Goal: Use online tool/utility: Utilize a website feature to perform a specific function

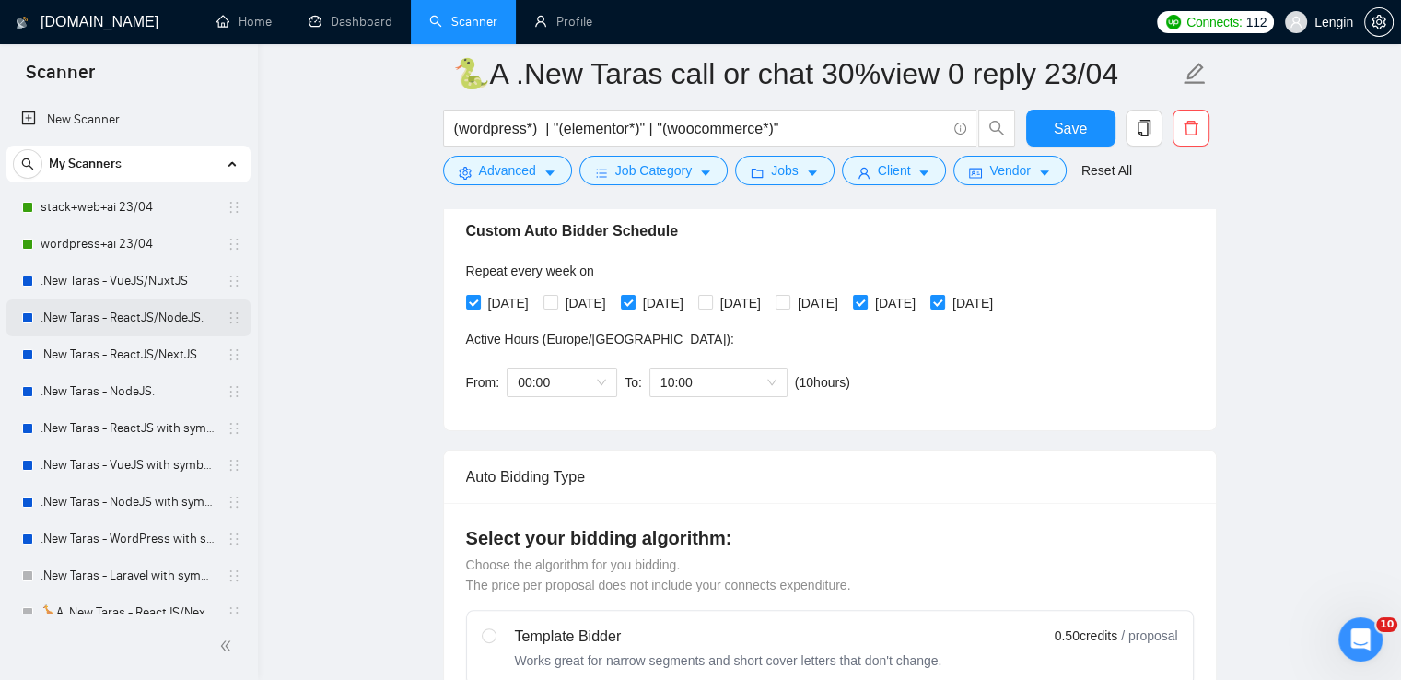
click at [189, 312] on link ".New Taras - ReactJS/NodeJS." at bounding box center [128, 317] width 175 height 37
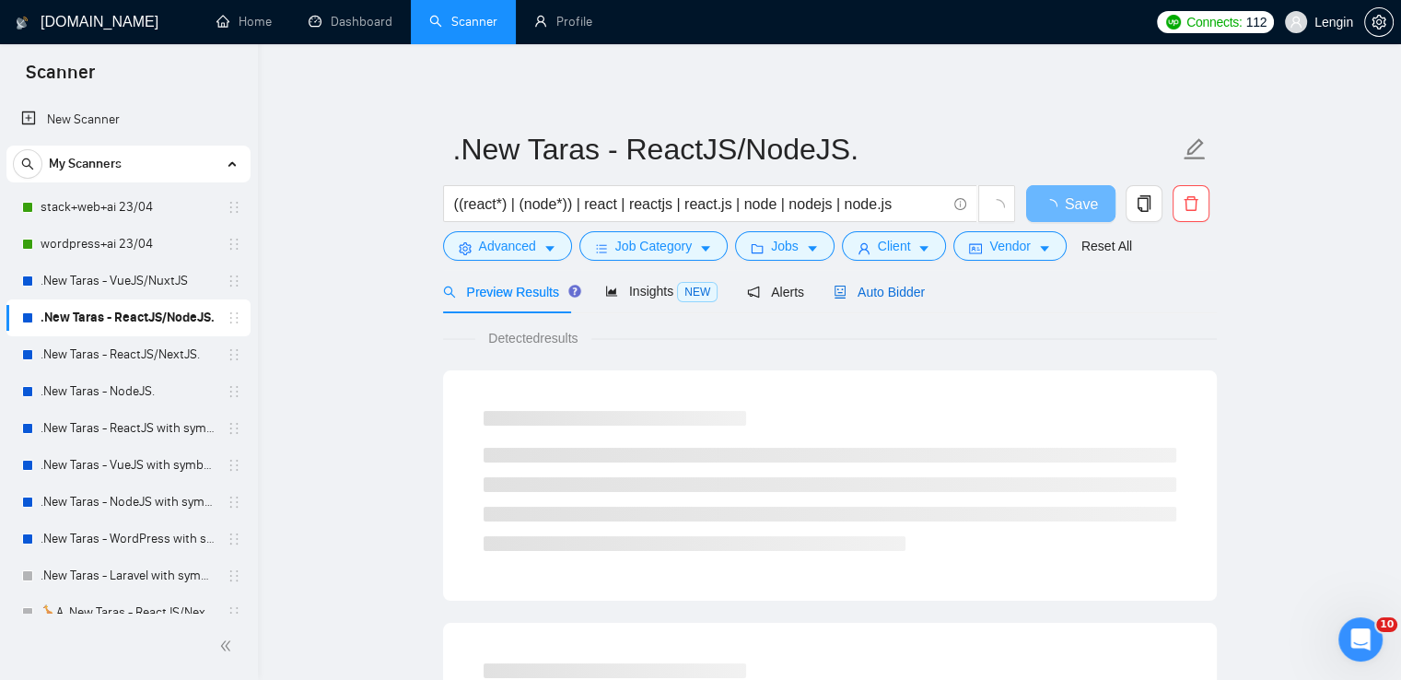
click at [888, 296] on span "Auto Bidder" at bounding box center [878, 292] width 91 height 15
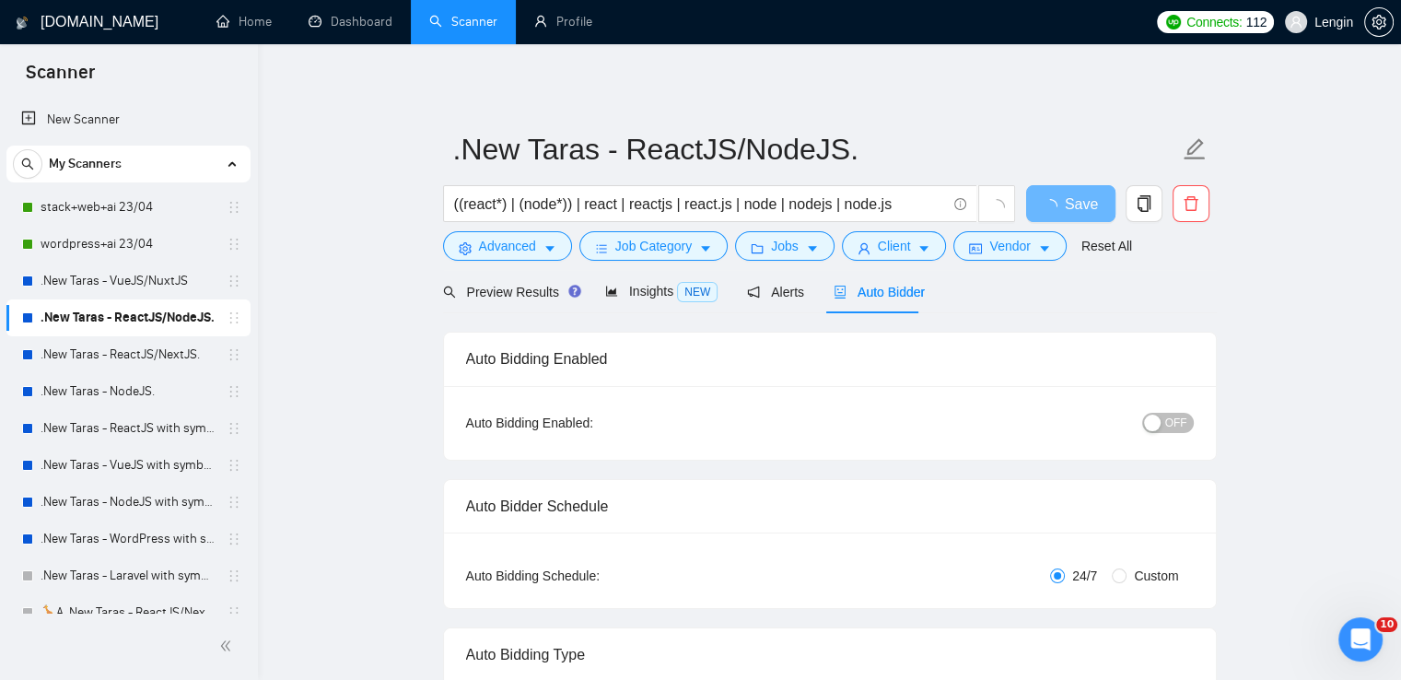
radio input "false"
radio input "true"
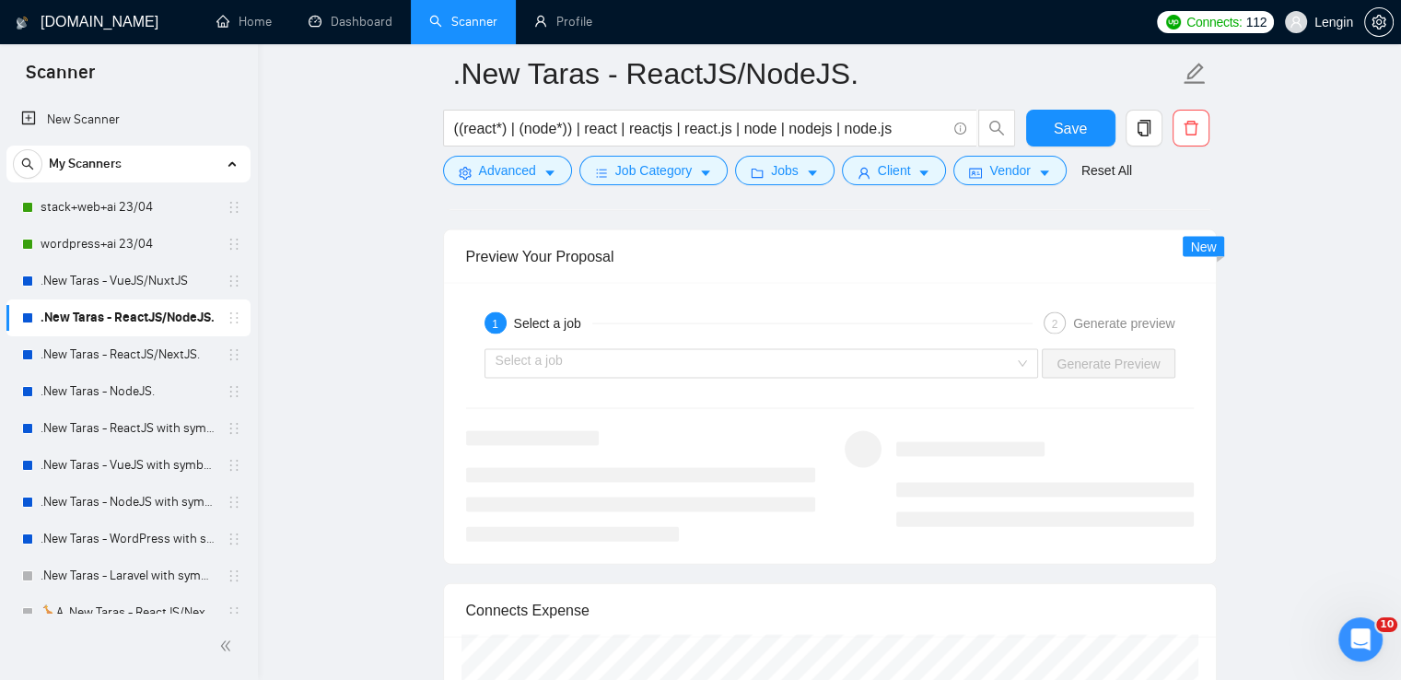
scroll to position [3855, 0]
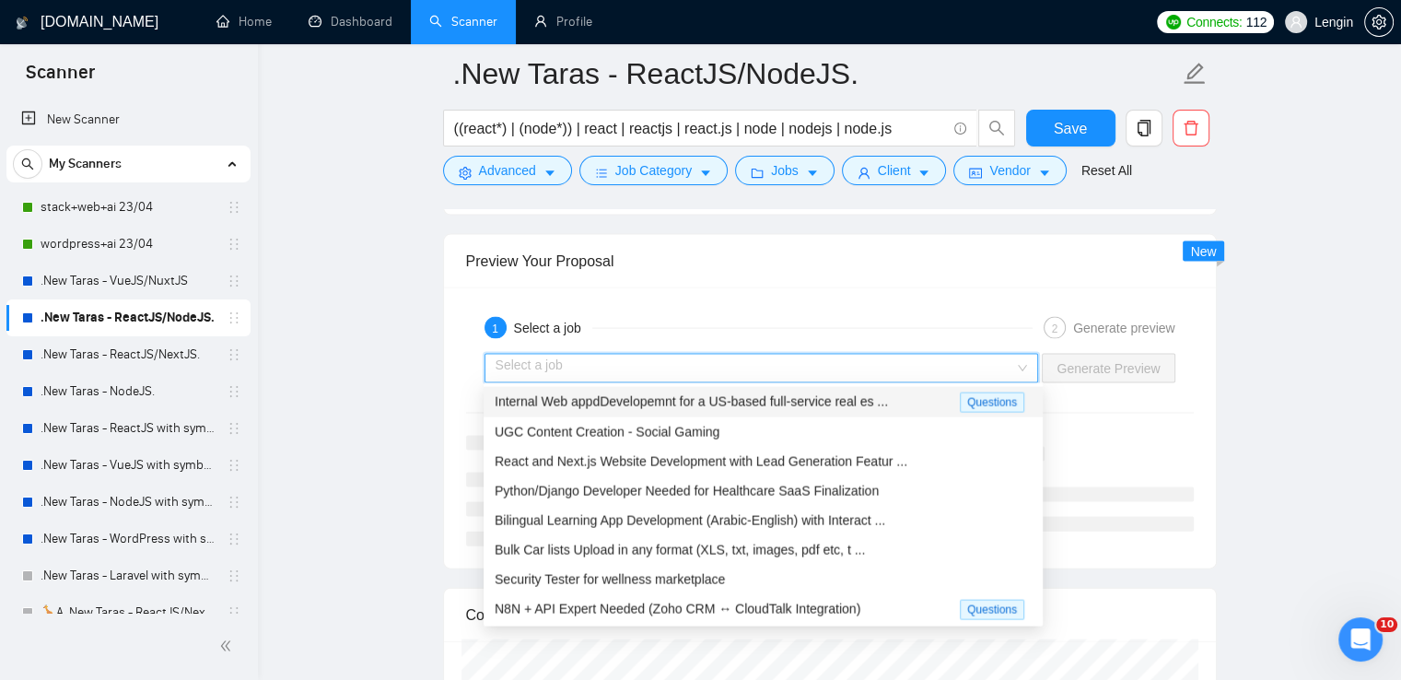
click at [998, 366] on input "search" at bounding box center [754, 369] width 519 height 28
click at [773, 454] on span "React and Next.js Website Development with Lead Generation Featur ..." at bounding box center [700, 461] width 413 height 15
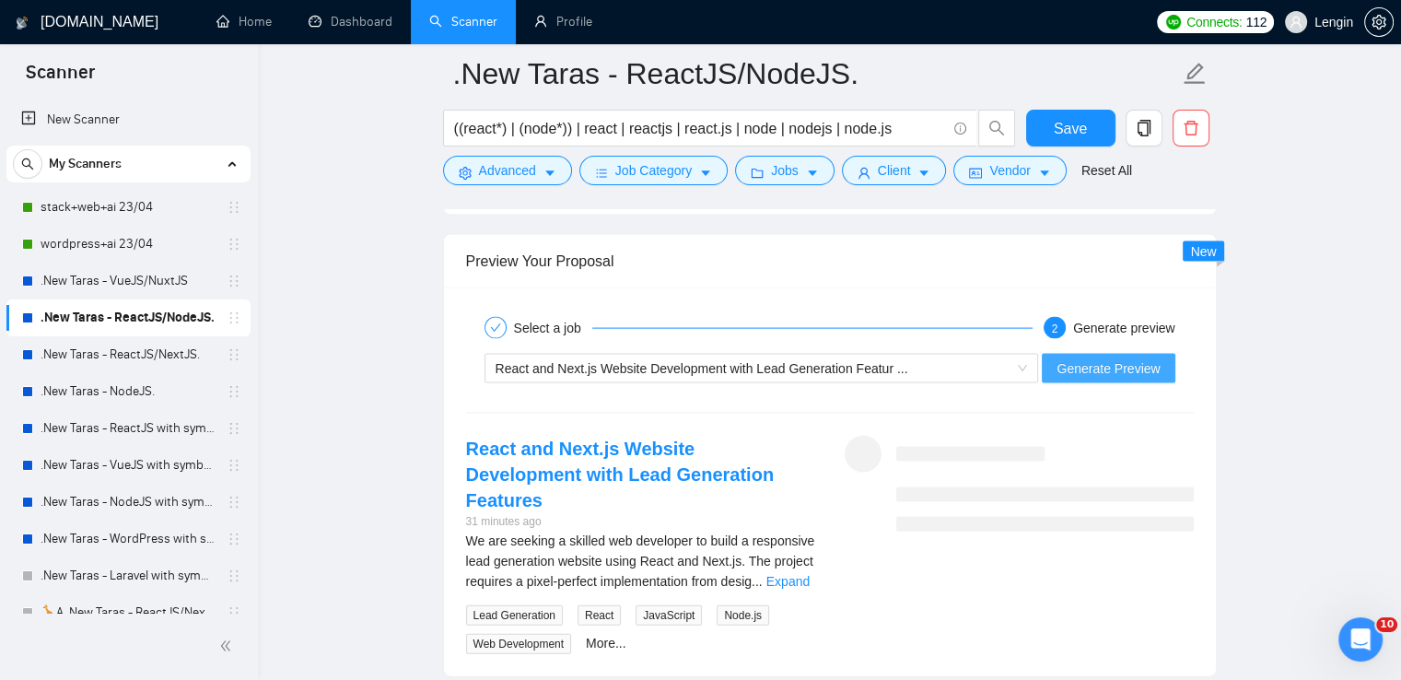
click at [1116, 358] on span "Generate Preview" at bounding box center [1107, 368] width 103 height 20
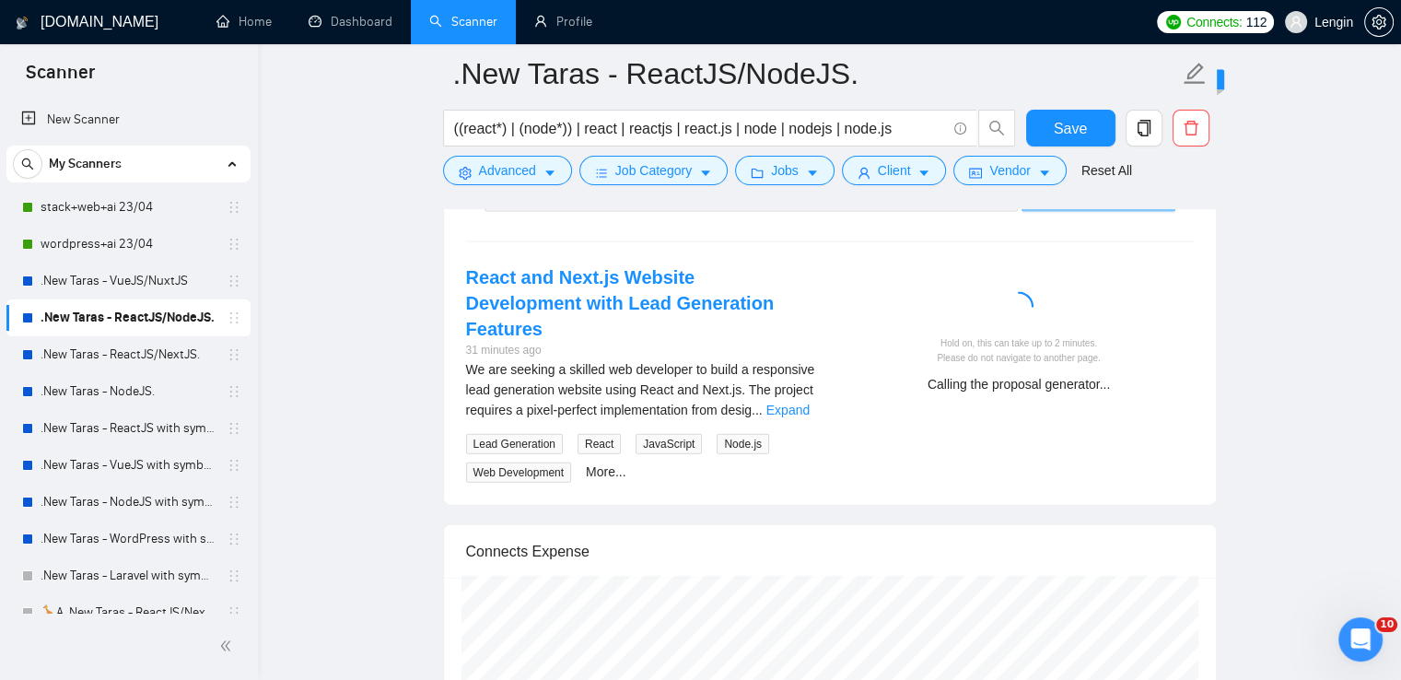
scroll to position [4028, 0]
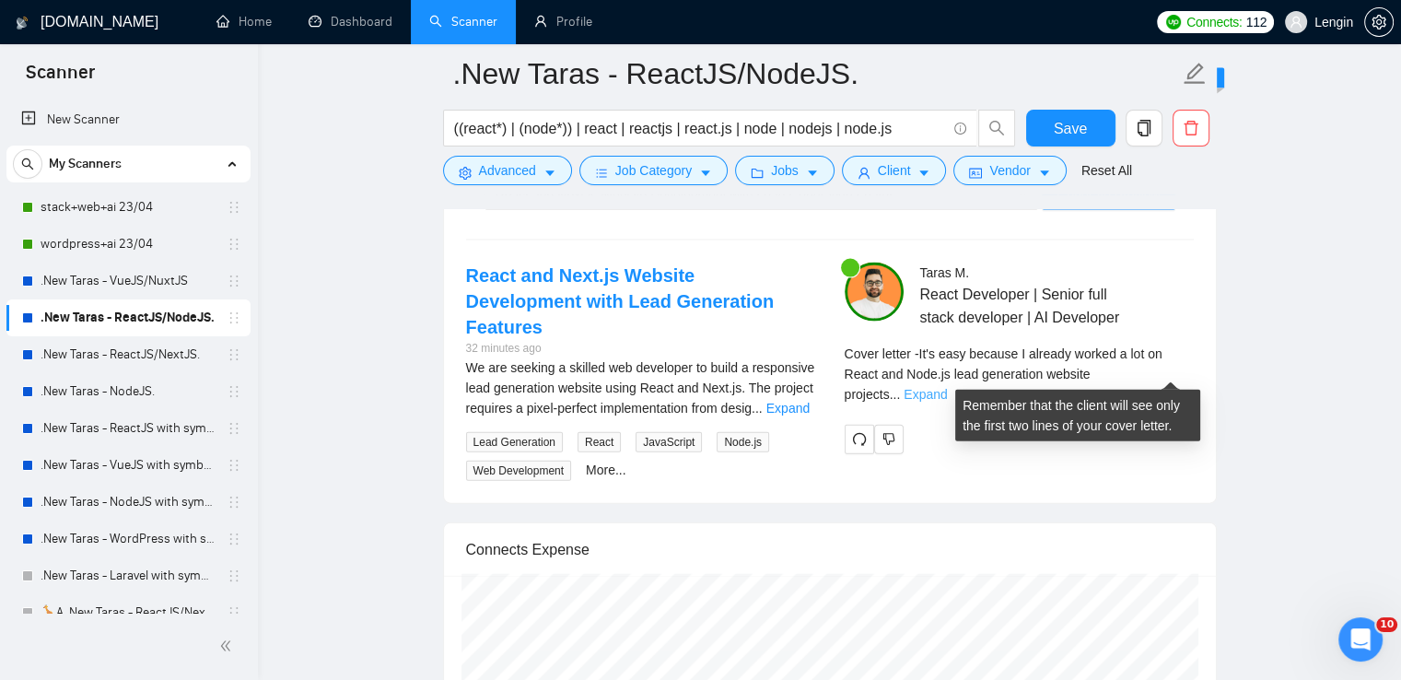
click at [947, 387] on link "Expand" at bounding box center [924, 394] width 43 height 15
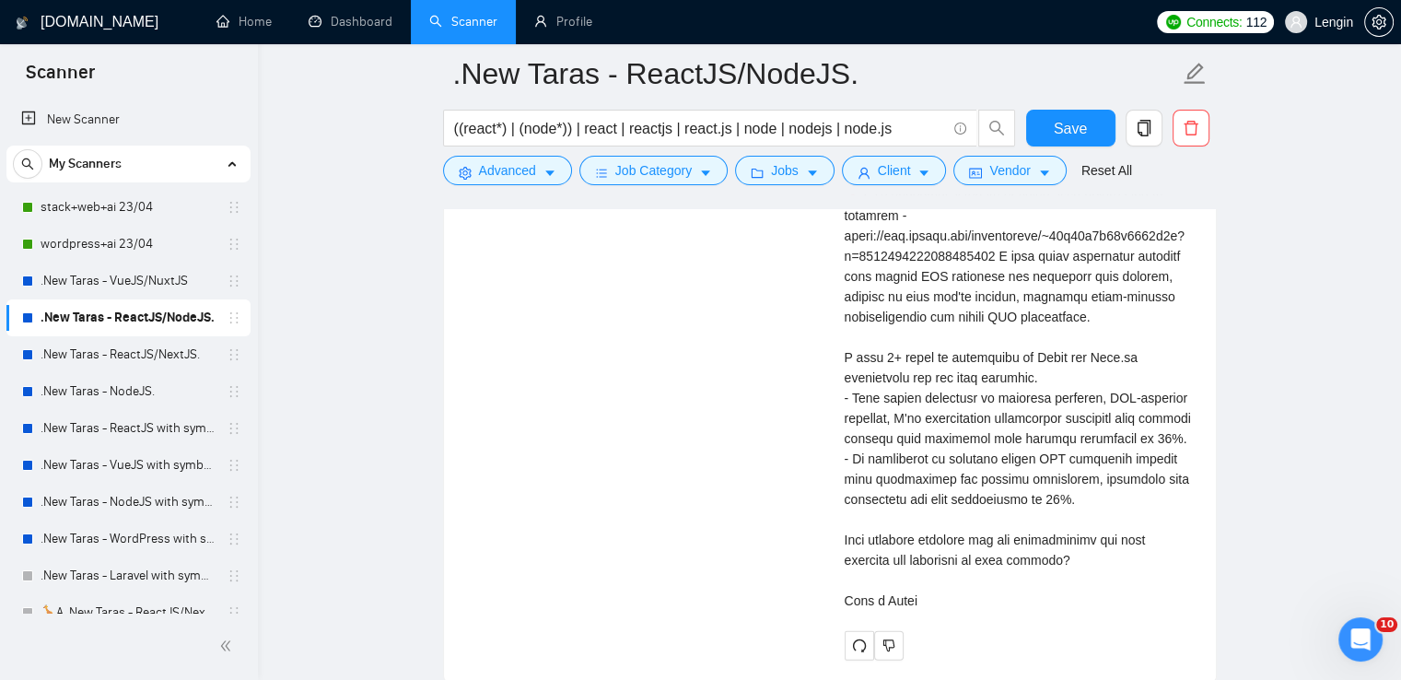
scroll to position [4343, 0]
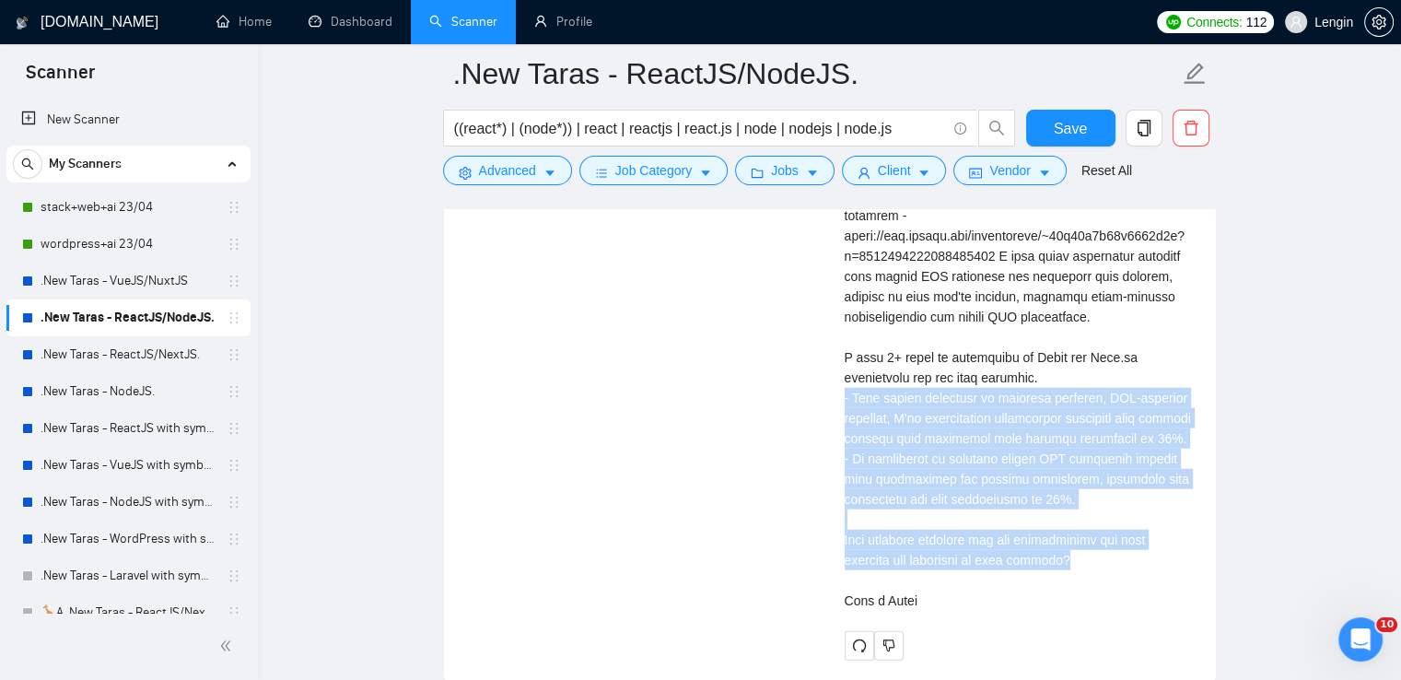
drag, startPoint x: 1013, startPoint y: 577, endPoint x: 836, endPoint y: 391, distance: 256.6
click at [836, 391] on div "[PERSON_NAME] React Developer | Senior full stack developer | AI Developer Cove…" at bounding box center [1019, 304] width 378 height 713
copy div "With proven expertise in creating scalable, SEO-friendly websites, I've success…"
